Goal: Task Accomplishment & Management: Complete application form

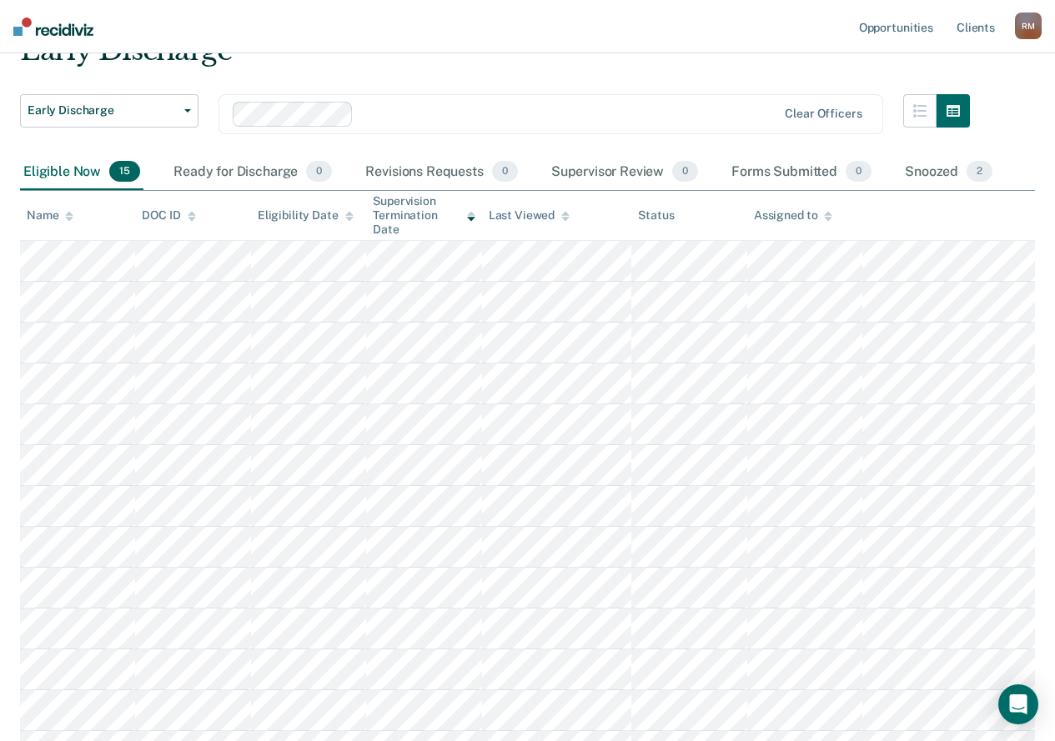
scroll to position [111, 0]
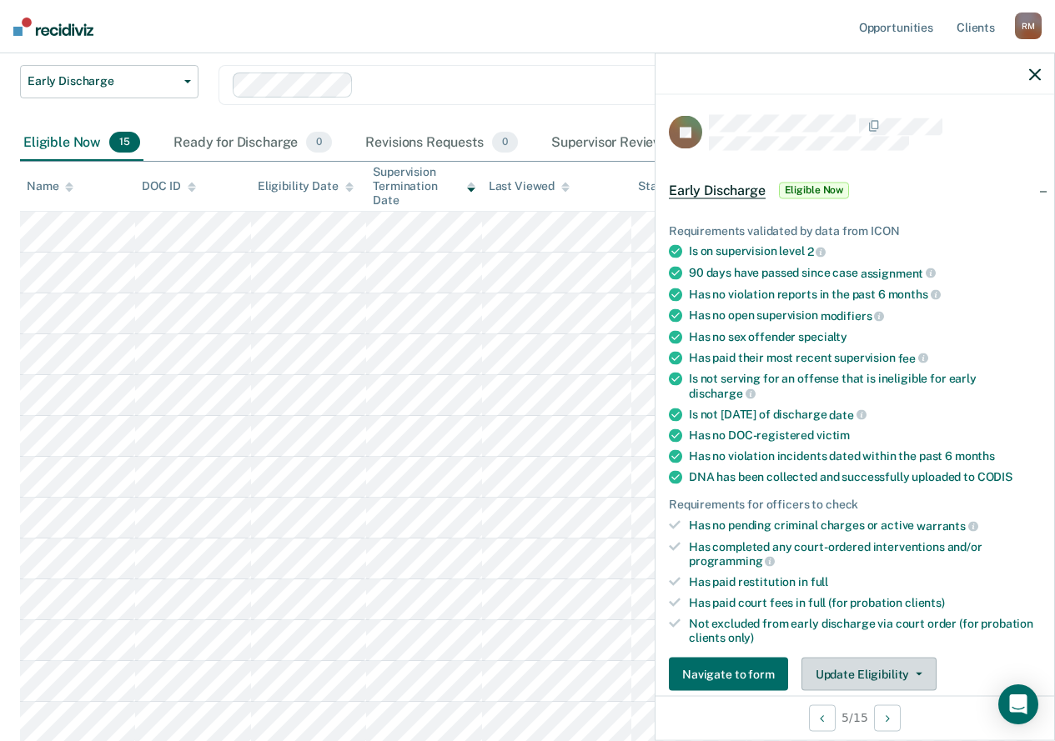
click at [898, 674] on button "Update Eligibility" at bounding box center [868, 674] width 135 height 33
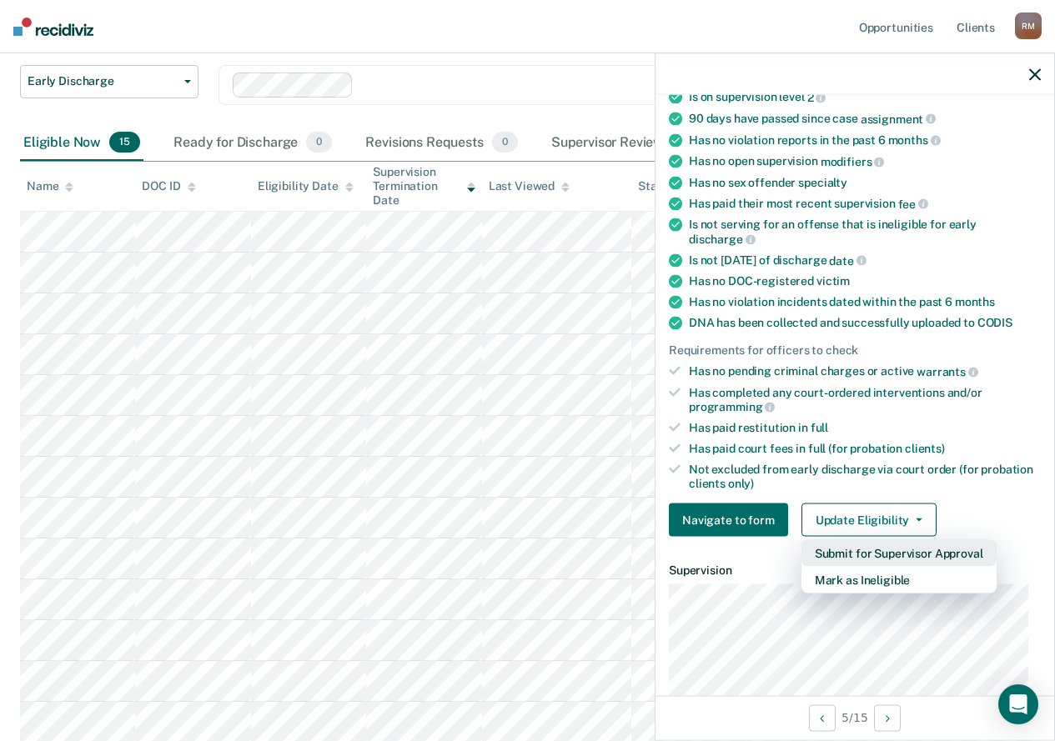
scroll to position [191, 0]
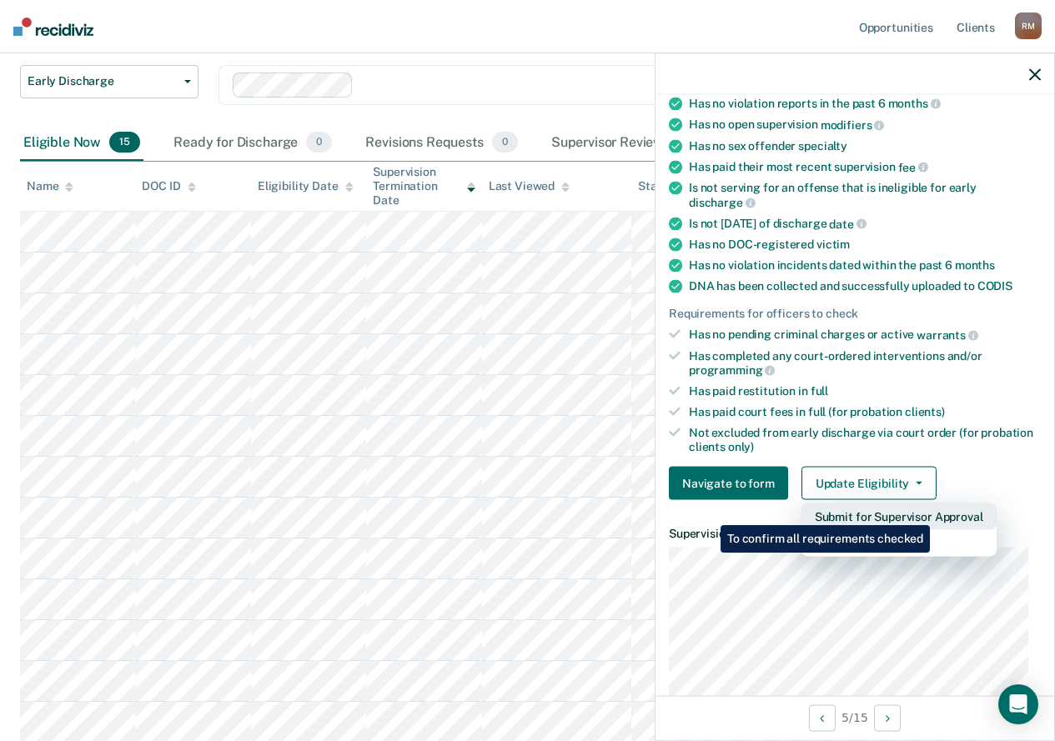
click at [932, 513] on button "Submit for Supervisor Approval" at bounding box center [898, 517] width 195 height 27
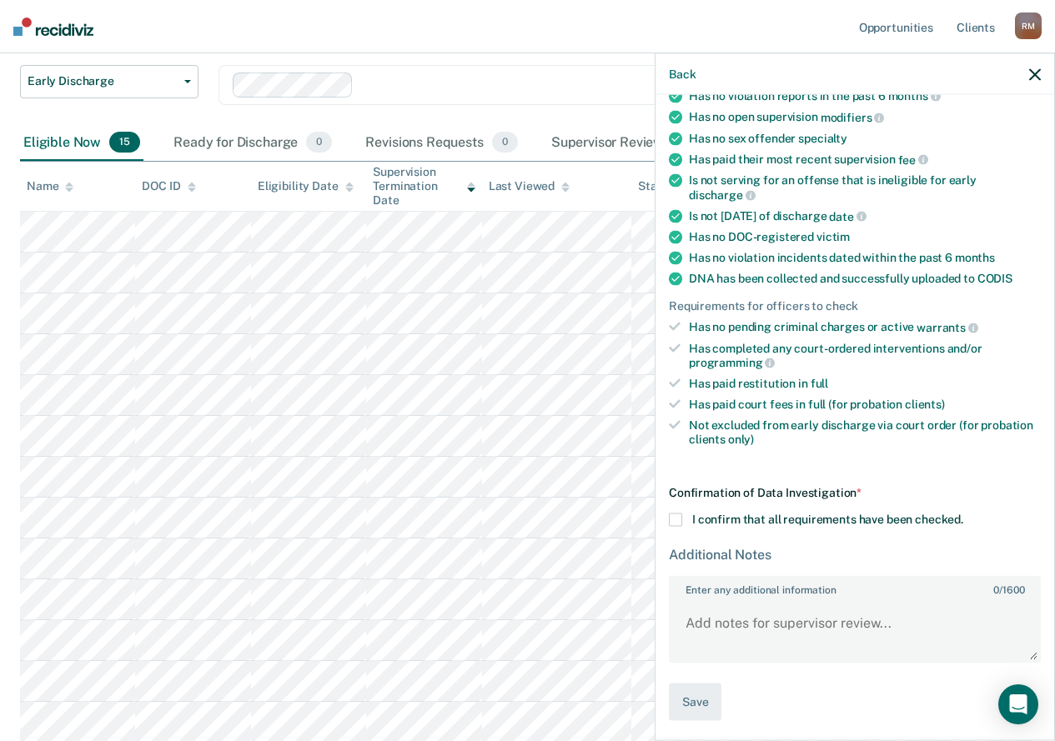
scroll to position [200, 0]
click at [675, 519] on span at bounding box center [675, 518] width 13 height 13
click at [963, 512] on input "I confirm that all requirements have been checked." at bounding box center [963, 512] width 0 height 0
click at [791, 621] on textarea "Enter any additional information 0 / 1600" at bounding box center [854, 629] width 369 height 62
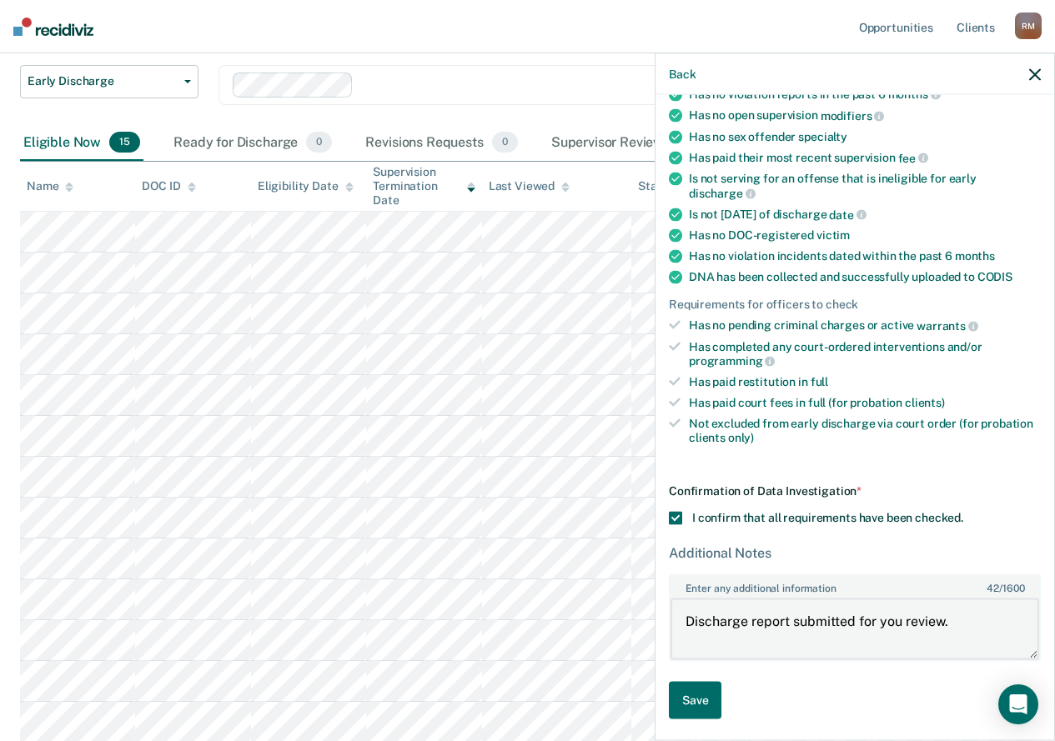
drag, startPoint x: 903, startPoint y: 618, endPoint x: 905, endPoint y: 638, distance: 20.1
click at [902, 618] on textarea "Discharge report submitted for you review." at bounding box center [854, 629] width 369 height 62
type textarea "Discharge report submitted for review."
click at [685, 696] on button "Save" at bounding box center [695, 701] width 53 height 38
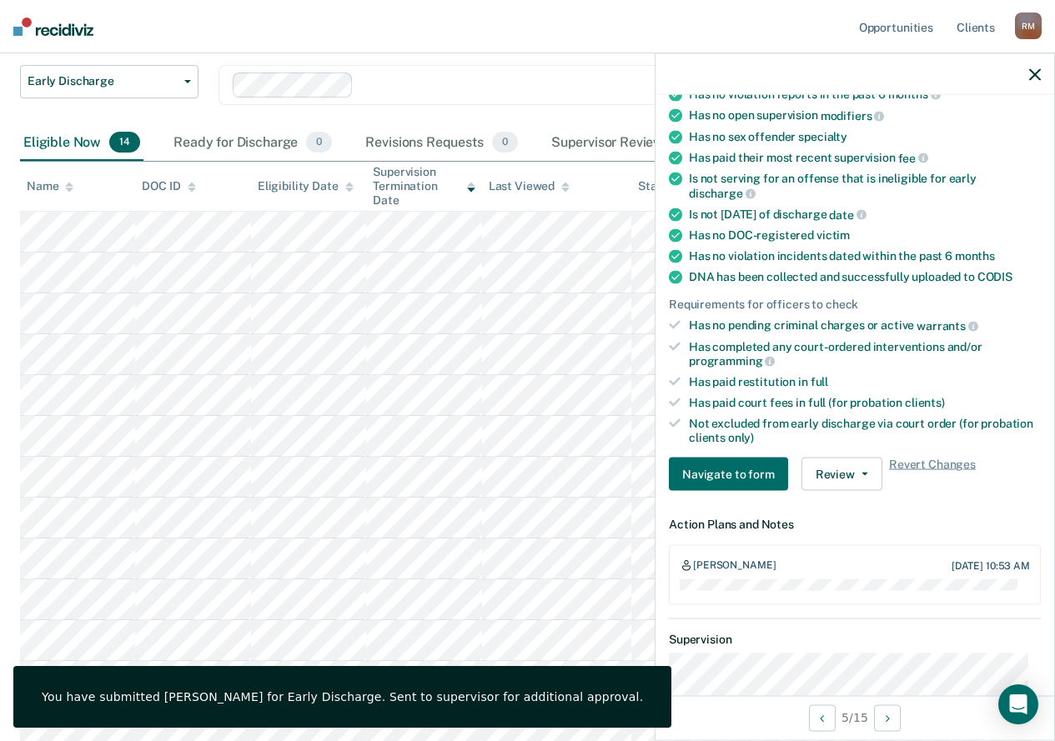
click at [1037, 73] on icon "button" at bounding box center [1035, 74] width 12 height 12
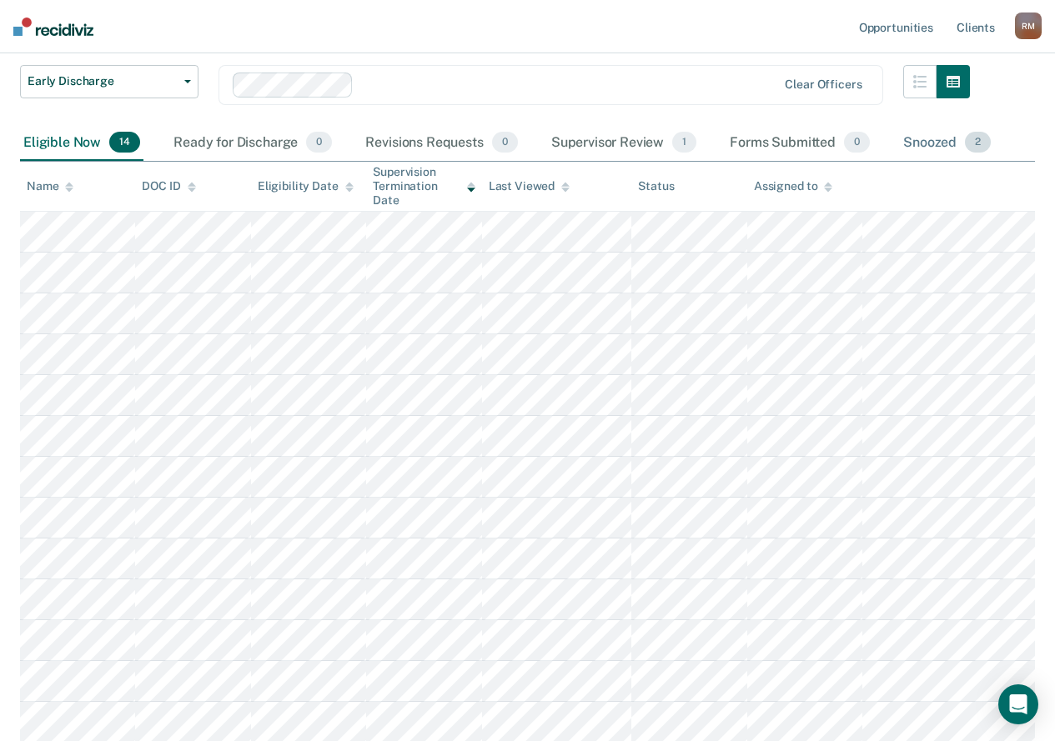
click at [933, 144] on div "Snoozed 2" at bounding box center [947, 143] width 94 height 37
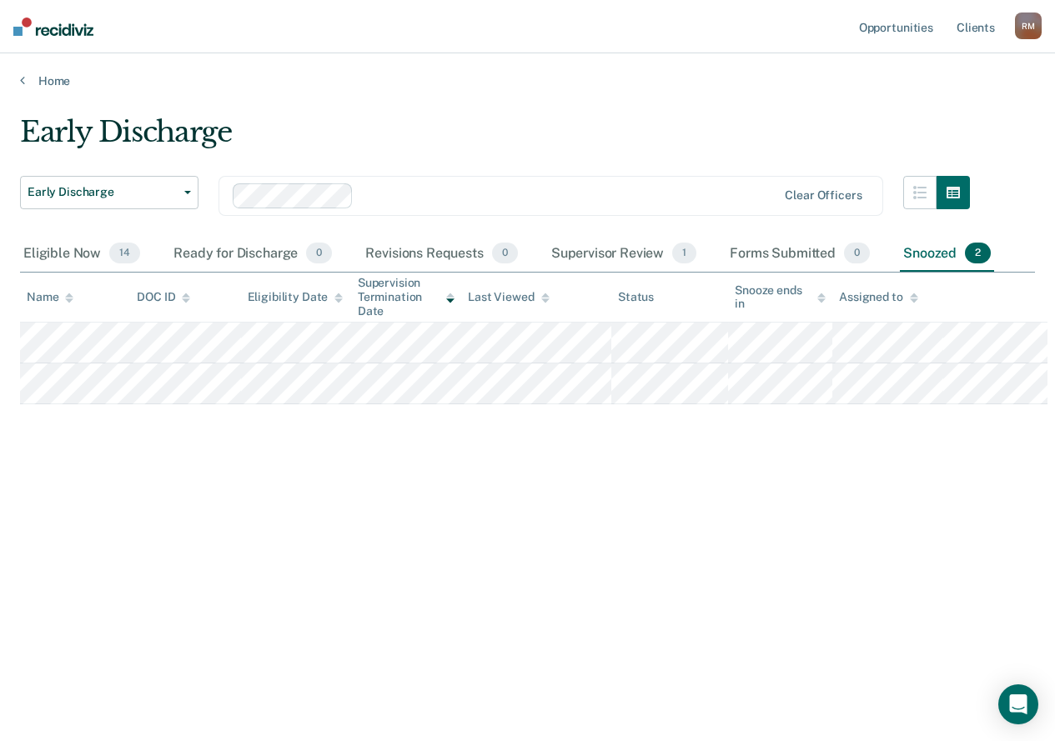
scroll to position [0, 0]
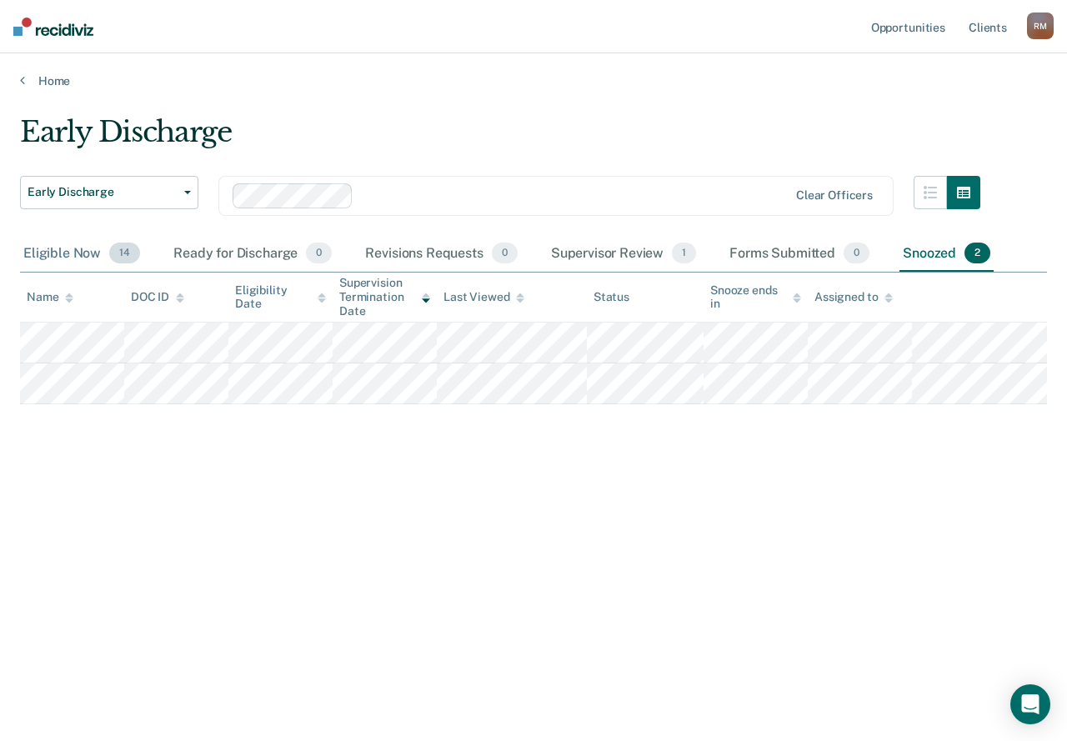
click at [58, 250] on div "Eligible Now 14" at bounding box center [81, 254] width 123 height 37
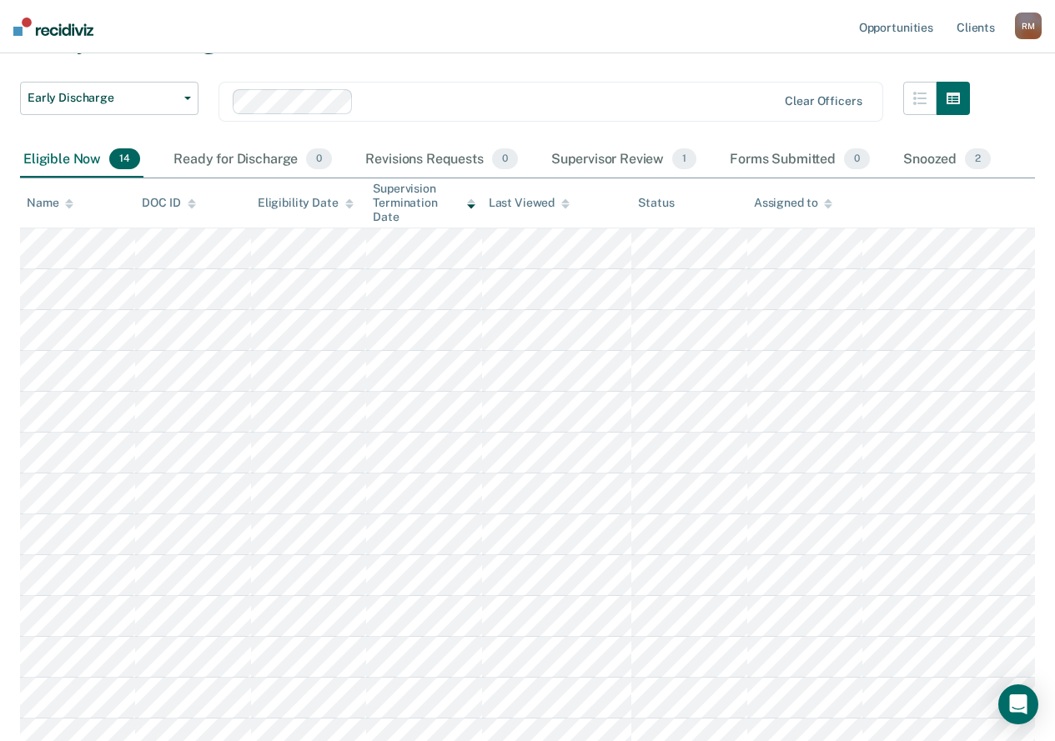
scroll to position [70, 0]
